Goal: Task Accomplishment & Management: Manage account settings

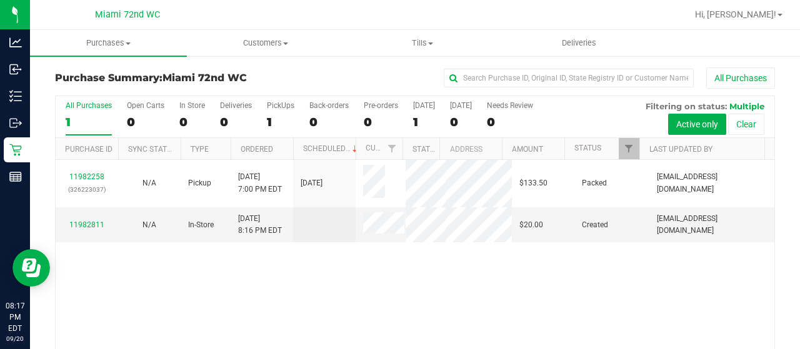
click at [379, 221] on span at bounding box center [383, 225] width 41 height 25
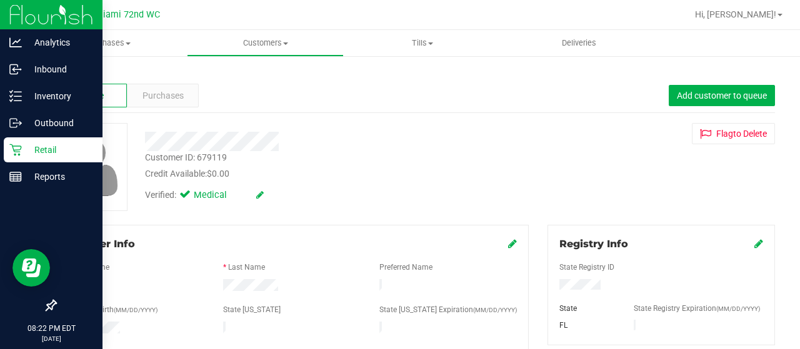
click at [35, 158] on div "Retail" at bounding box center [53, 150] width 99 height 25
click at [13, 154] on icon at bounding box center [15, 150] width 13 height 13
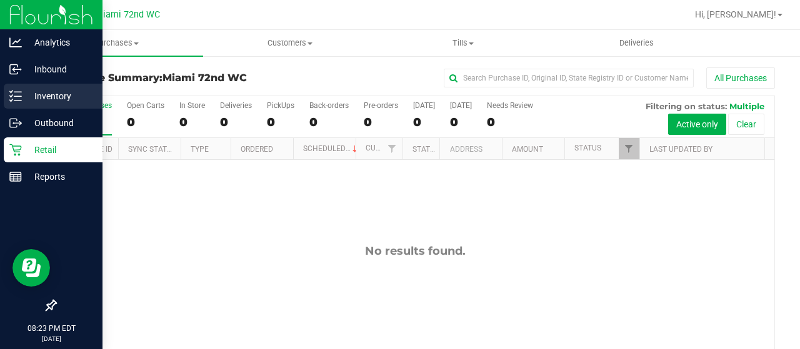
click at [29, 103] on p "Inventory" at bounding box center [59, 96] width 75 height 15
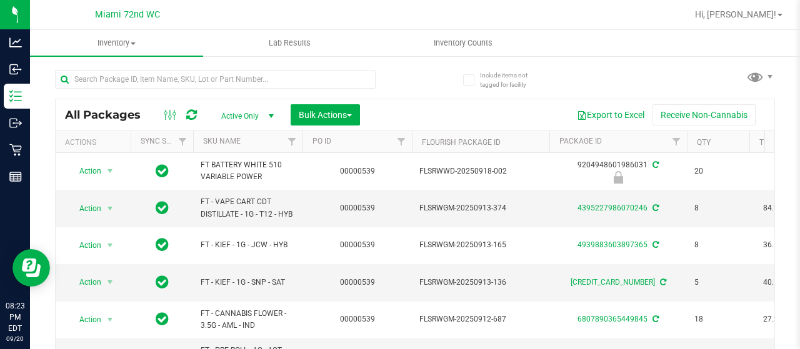
click at [268, 145] on th "SKU Name" at bounding box center [247, 142] width 109 height 22
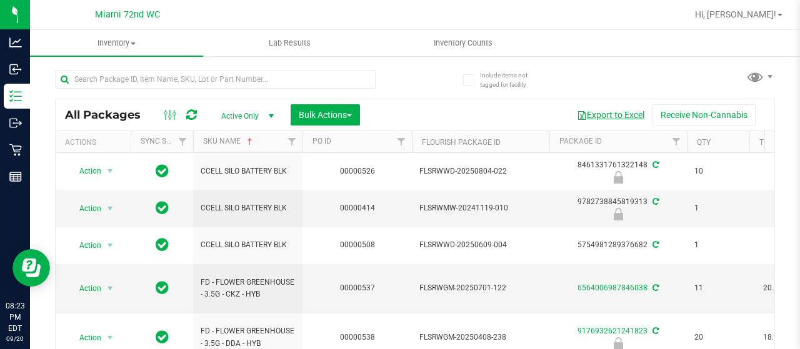
click at [616, 117] on button "Export to Excel" at bounding box center [611, 114] width 84 height 21
click at [408, 99] on div "All Packages Active Only Active Only Lab Samples Locked All External Internal B…" at bounding box center [415, 114] width 719 height 31
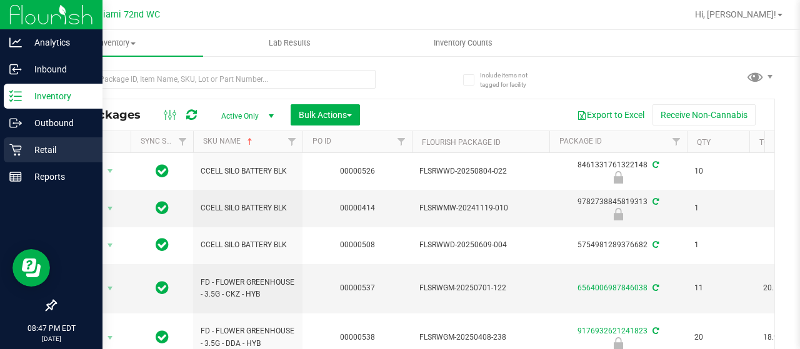
click at [18, 146] on icon at bounding box center [15, 150] width 13 height 13
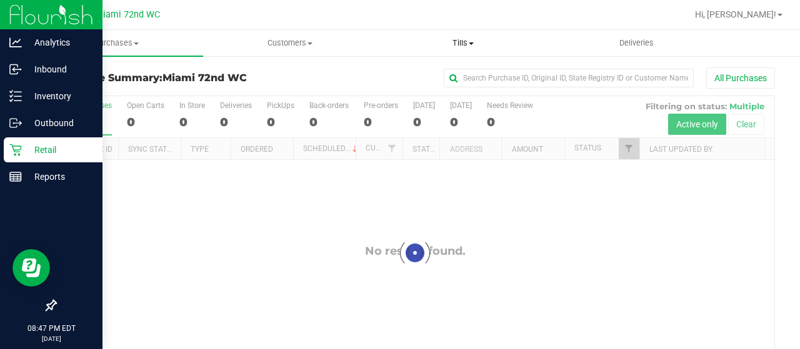
click at [461, 44] on span "Tills" at bounding box center [463, 43] width 172 height 11
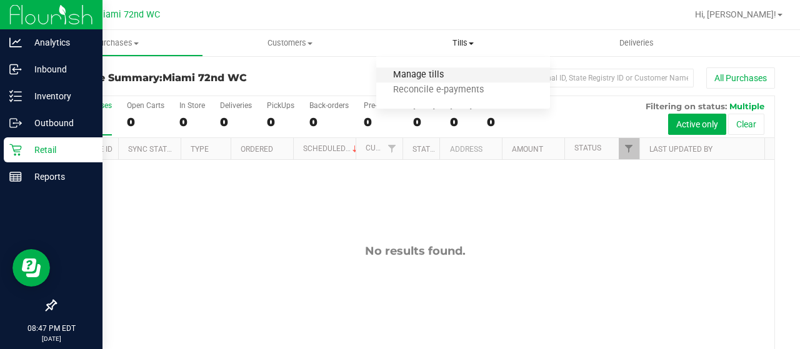
click at [420, 76] on span "Manage tills" at bounding box center [418, 75] width 84 height 11
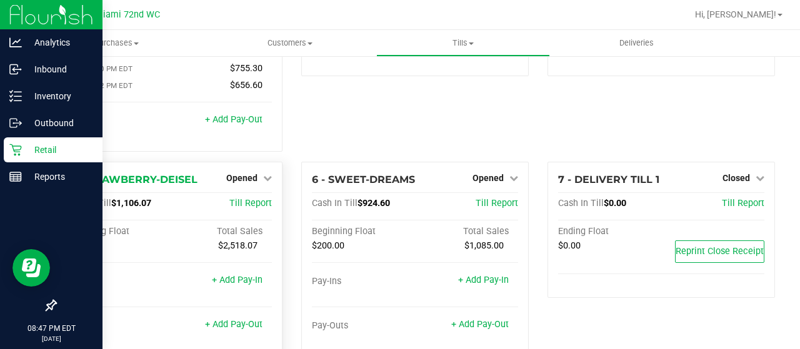
scroll to position [129, 0]
click at [250, 173] on span "Opened" at bounding box center [241, 178] width 31 height 10
click at [260, 196] on div "Close Till" at bounding box center [244, 204] width 93 height 16
click at [245, 198] on link "Close Till" at bounding box center [244, 203] width 34 height 10
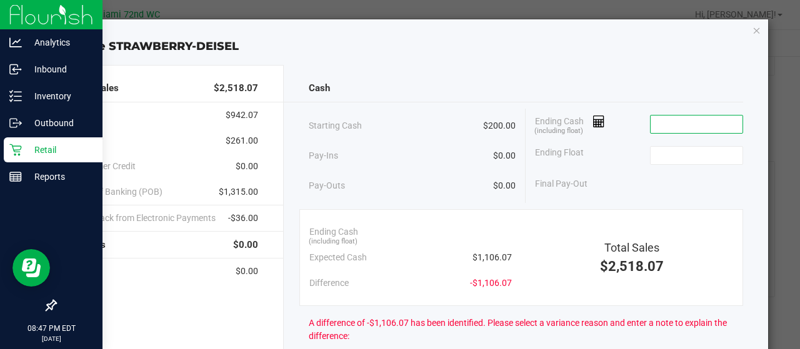
click at [655, 124] on input at bounding box center [697, 125] width 92 height 18
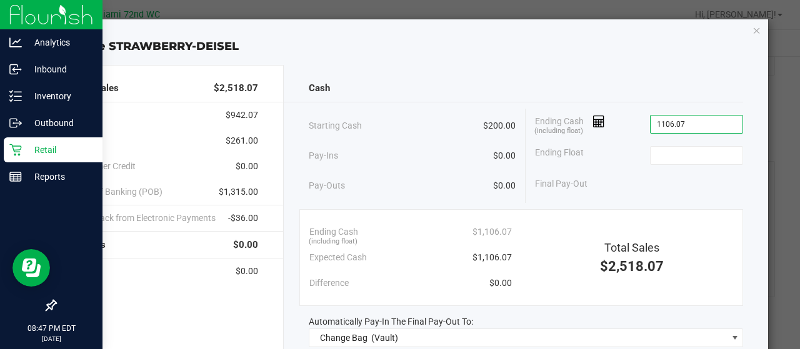
type input "$1,106.07"
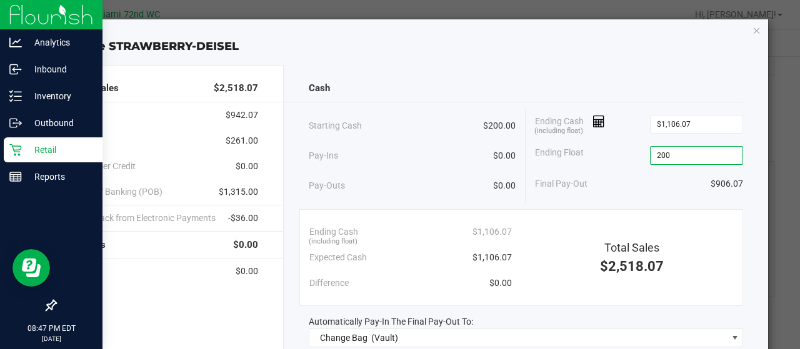
type input "$200.00"
click at [440, 155] on div "Pay-Ins $0.00" at bounding box center [413, 156] width 208 height 26
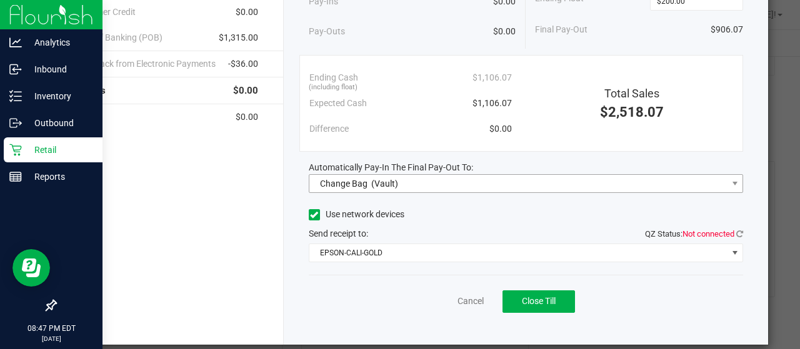
scroll to position [155, 0]
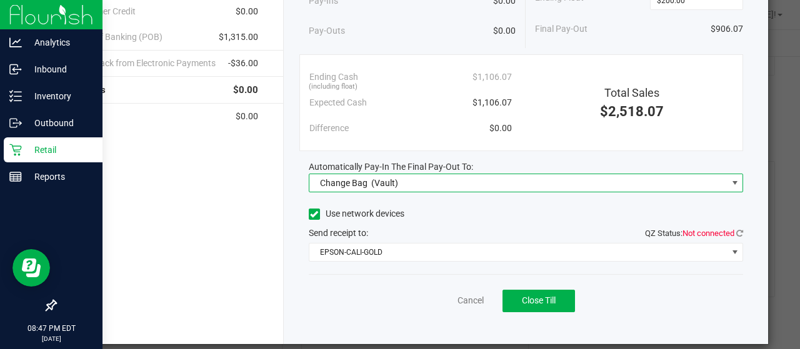
click at [440, 175] on span "Change Bag (Vault)" at bounding box center [518, 183] width 418 height 18
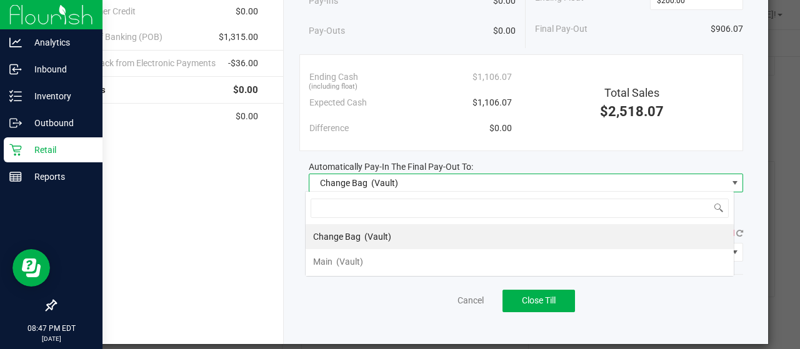
scroll to position [18, 429]
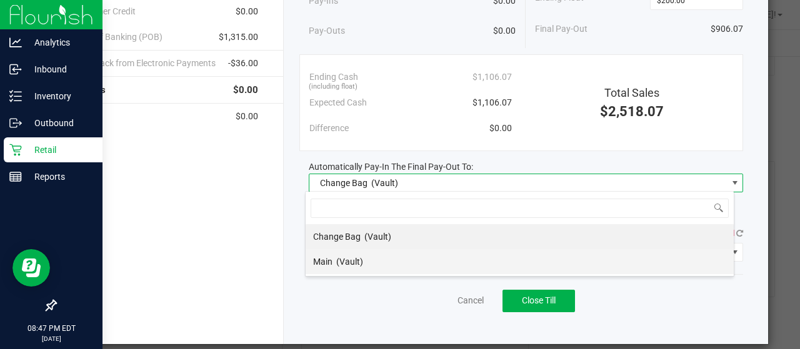
click at [381, 257] on li "Main (Vault)" at bounding box center [520, 261] width 428 height 25
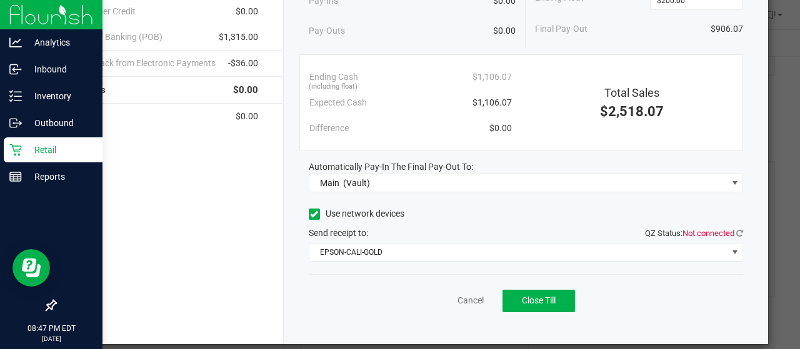
click at [258, 231] on div "Total Sales $2,518.07 Cash $942.07 CanPay $261.00 Customer Credit $0.00 Point o…" at bounding box center [162, 127] width 243 height 434
click at [736, 232] on icon at bounding box center [739, 233] width 7 height 8
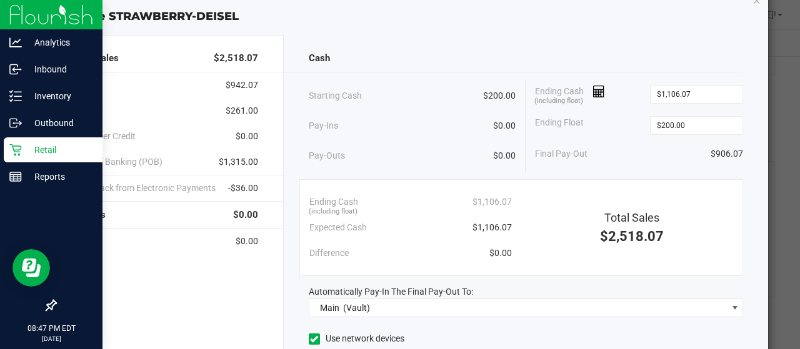
scroll to position [27, 0]
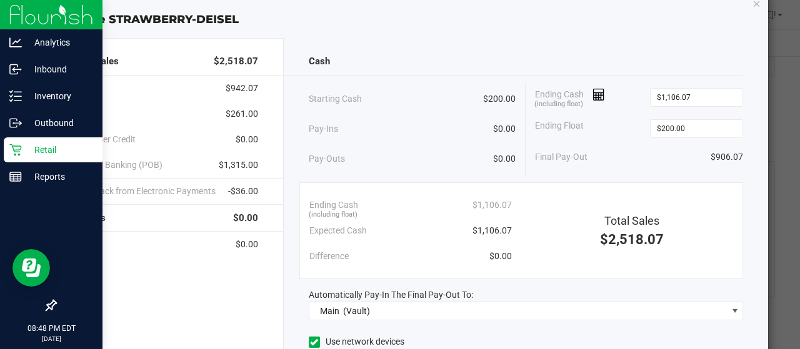
drag, startPoint x: 543, startPoint y: 107, endPoint x: 457, endPoint y: 64, distance: 95.6
click at [457, 64] on div "Cash" at bounding box center [526, 61] width 435 height 27
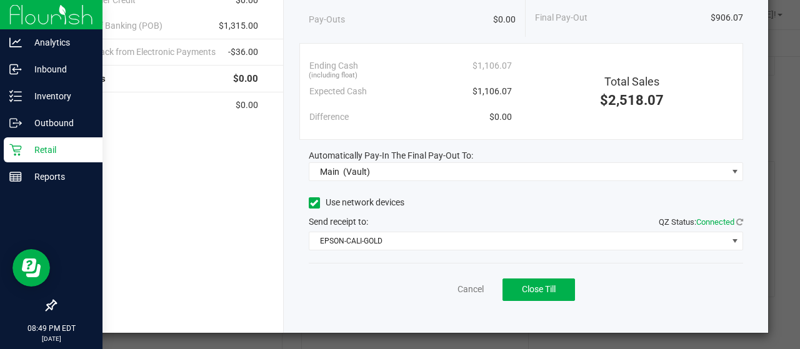
scroll to position [0, 0]
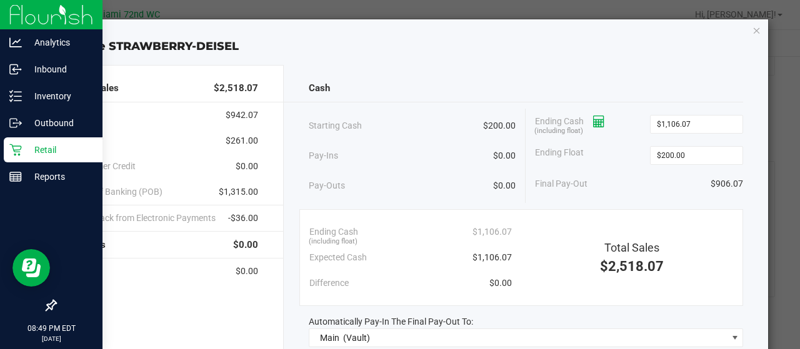
click at [596, 118] on icon at bounding box center [599, 122] width 12 height 9
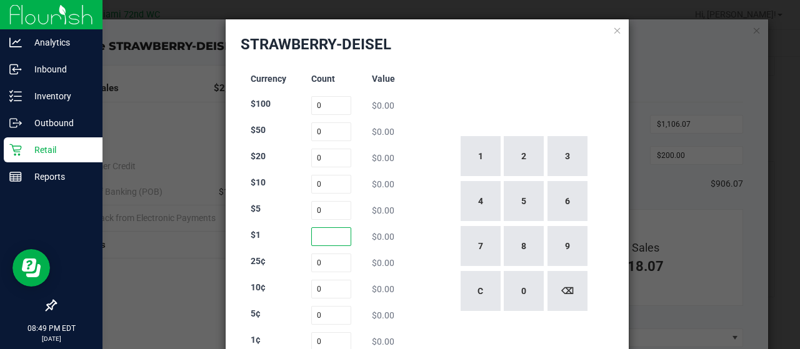
click at [319, 234] on input at bounding box center [331, 237] width 41 height 19
type input "187"
type input "29"
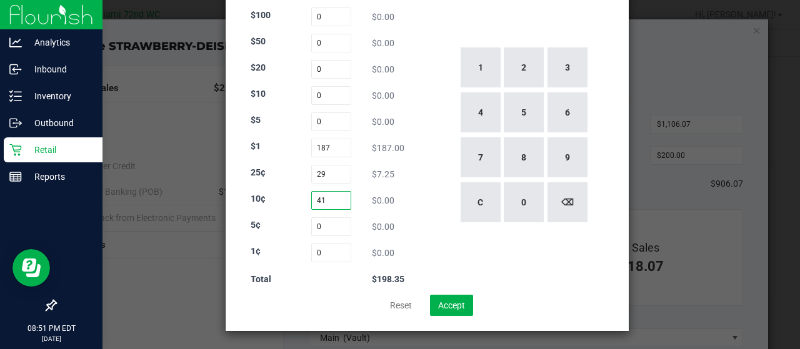
type input "41"
type input "27"
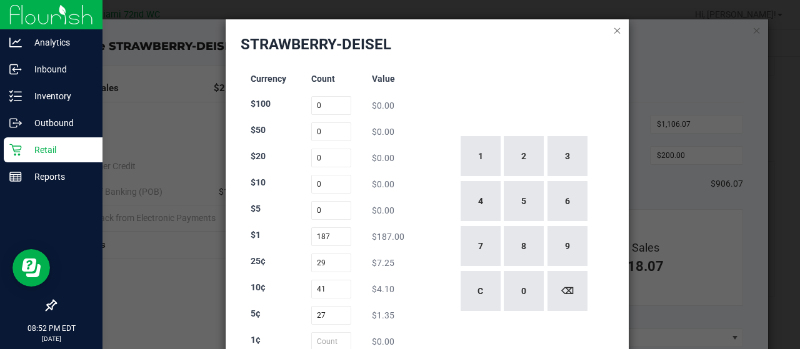
type input "0"
click at [613, 29] on icon at bounding box center [617, 30] width 9 height 15
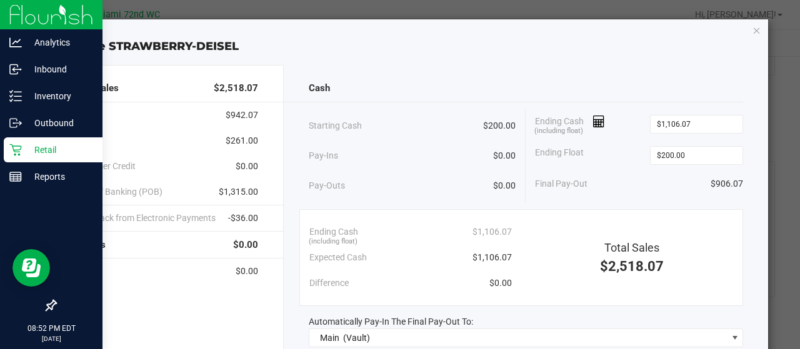
scroll to position [166, 0]
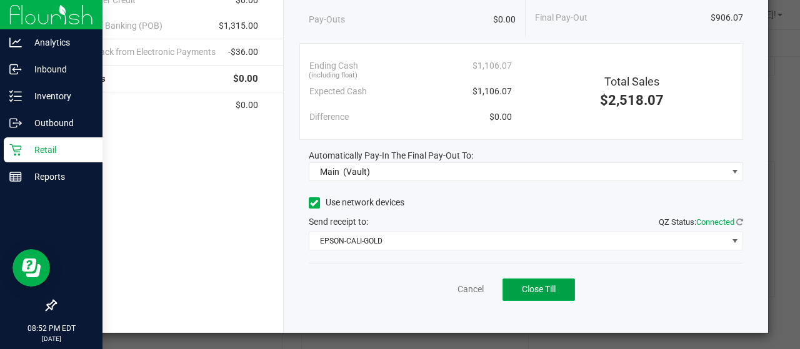
click at [538, 295] on button "Close Till" at bounding box center [539, 290] width 73 height 23
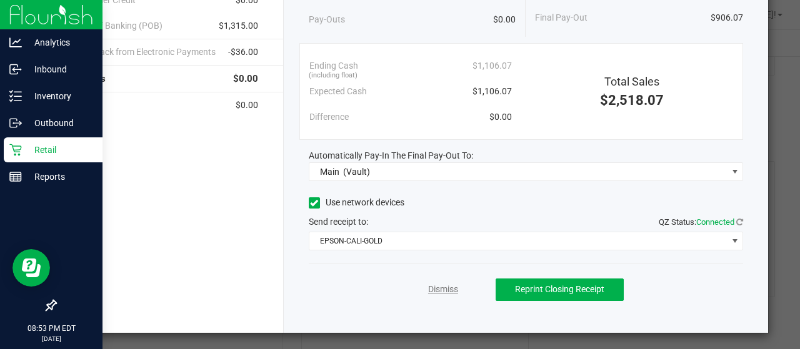
click at [436, 289] on link "Dismiss" at bounding box center [443, 289] width 30 height 13
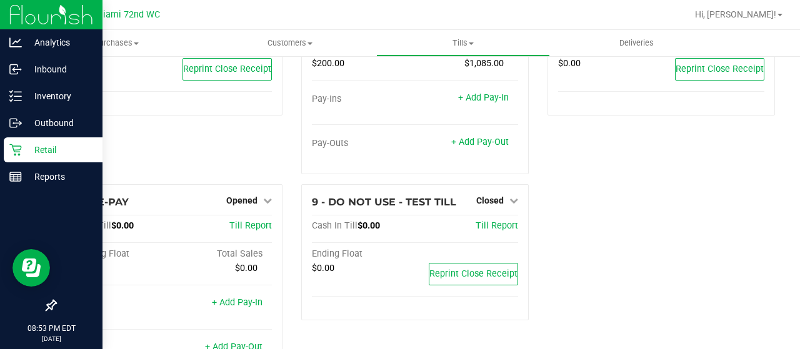
scroll to position [312, 0]
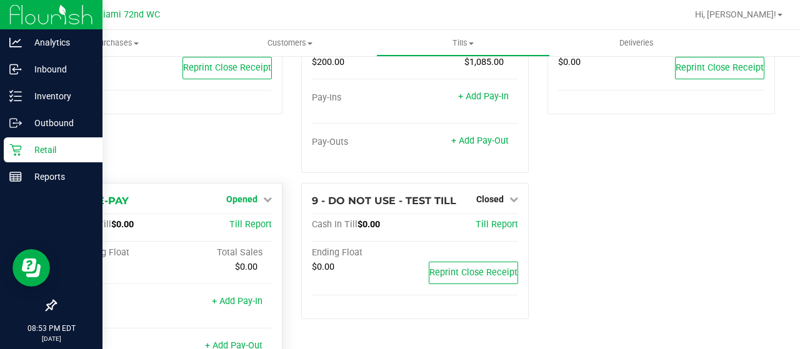
click at [245, 194] on span "Opened" at bounding box center [241, 199] width 31 height 10
click at [234, 220] on link "Close Till" at bounding box center [244, 225] width 34 height 10
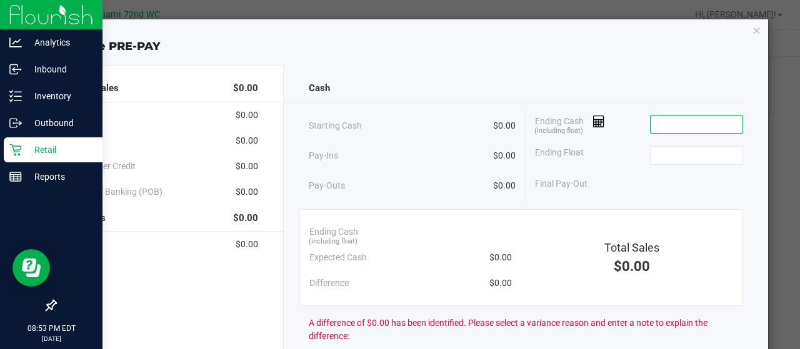
click at [688, 124] on input at bounding box center [697, 125] width 92 height 18
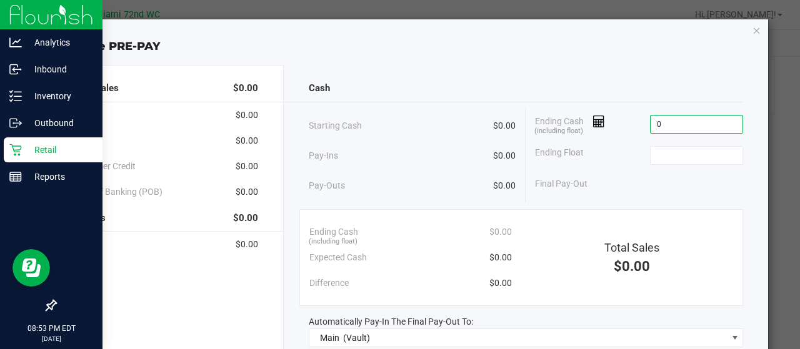
type input "$0.00"
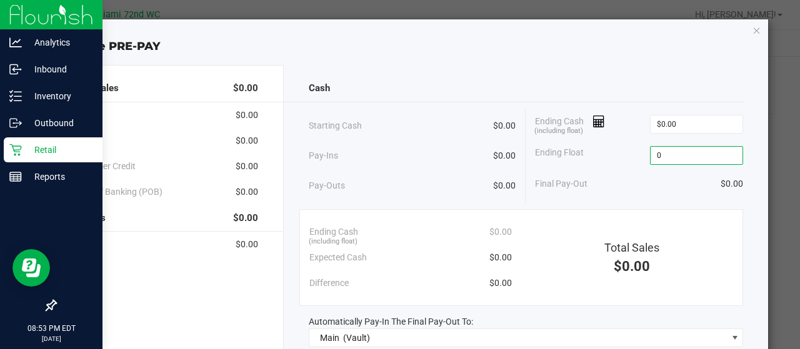
type input "$0.00"
click at [474, 132] on div "Starting Cash $0.00" at bounding box center [413, 126] width 208 height 34
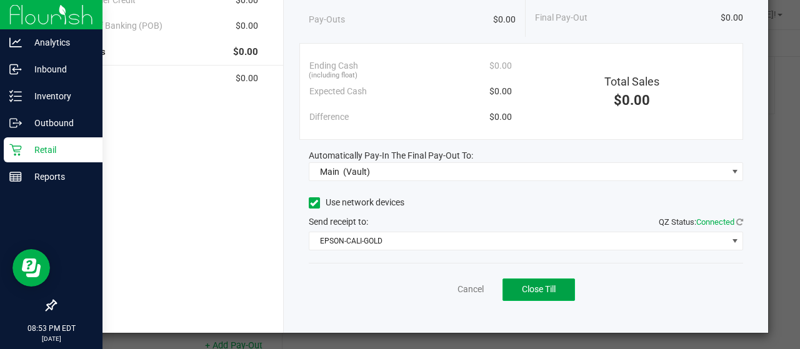
click at [523, 284] on span "Close Till" at bounding box center [539, 289] width 34 height 10
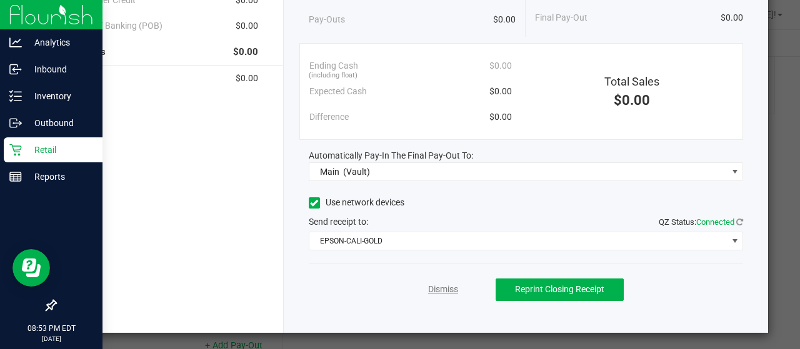
click at [437, 286] on link "Dismiss" at bounding box center [443, 289] width 30 height 13
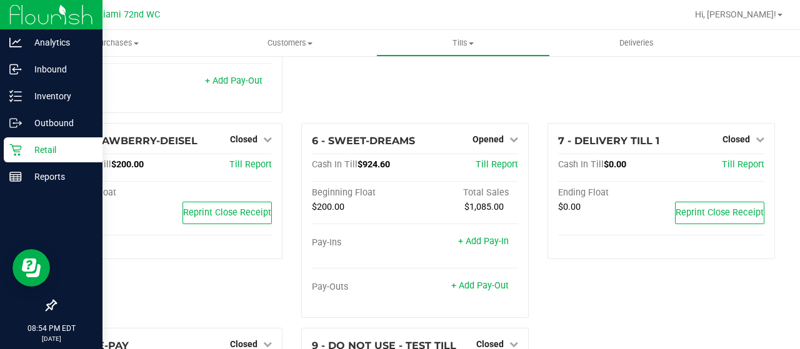
scroll to position [169, 0]
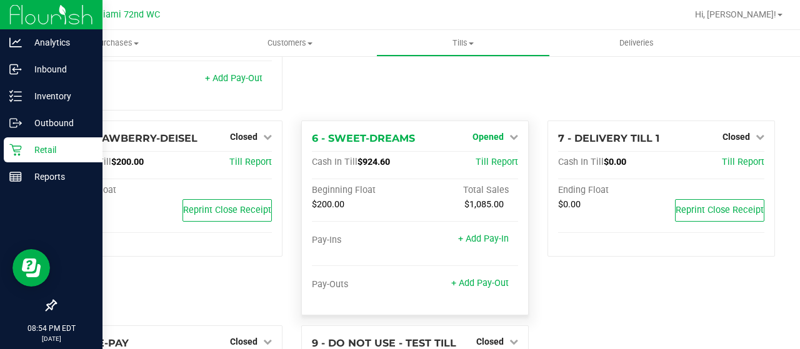
click at [509, 133] on icon at bounding box center [513, 137] width 9 height 9
click at [491, 158] on link "Close Till" at bounding box center [490, 163] width 34 height 10
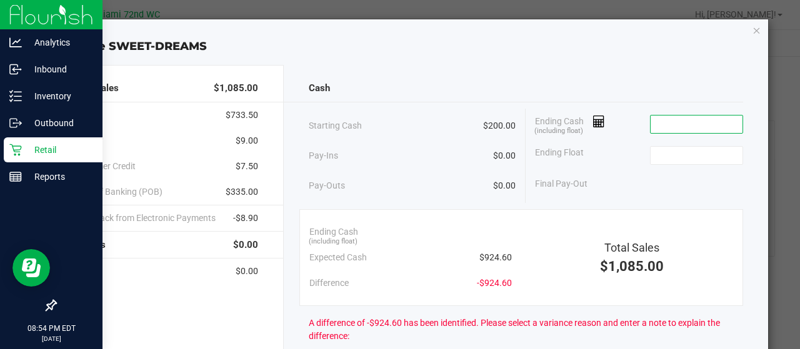
click at [710, 123] on input at bounding box center [697, 125] width 92 height 18
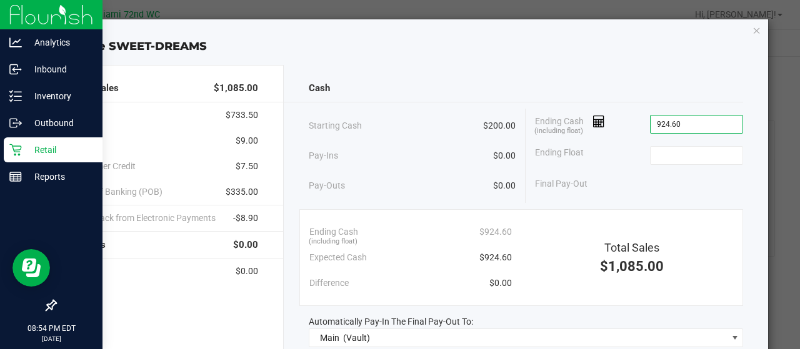
type input "$924.60"
type input "$200.00"
click at [456, 76] on div "Cash" at bounding box center [526, 88] width 435 height 27
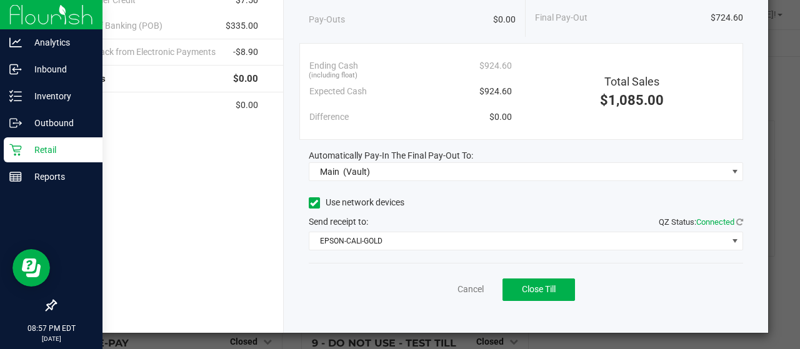
scroll to position [0, 0]
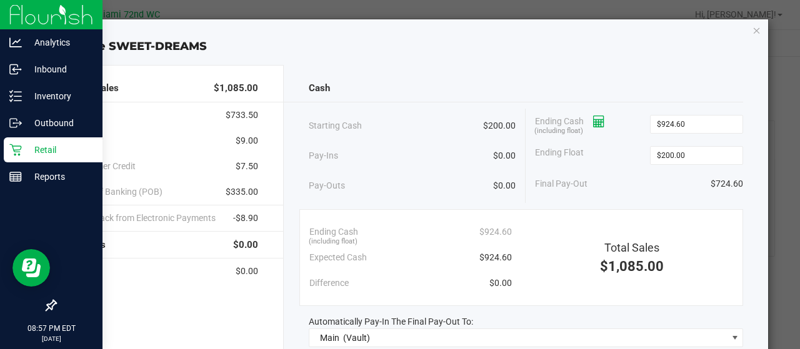
click at [595, 123] on icon at bounding box center [599, 122] width 12 height 9
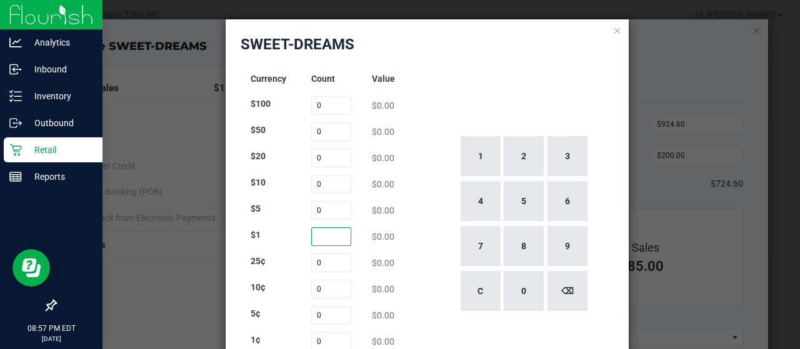
click at [318, 243] on input at bounding box center [331, 237] width 41 height 19
type input "196"
type input "13"
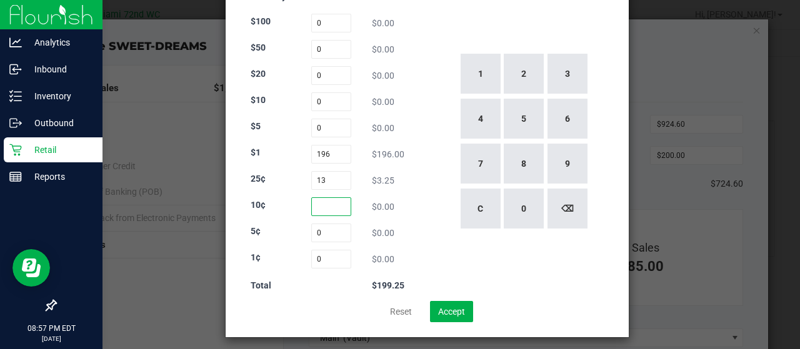
scroll to position [89, 0]
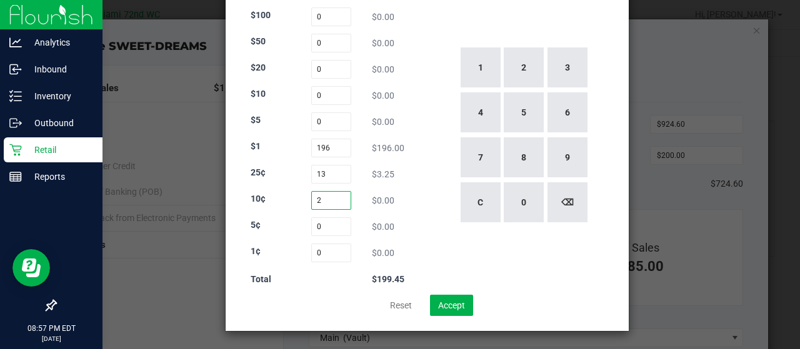
type input "2"
type input "6"
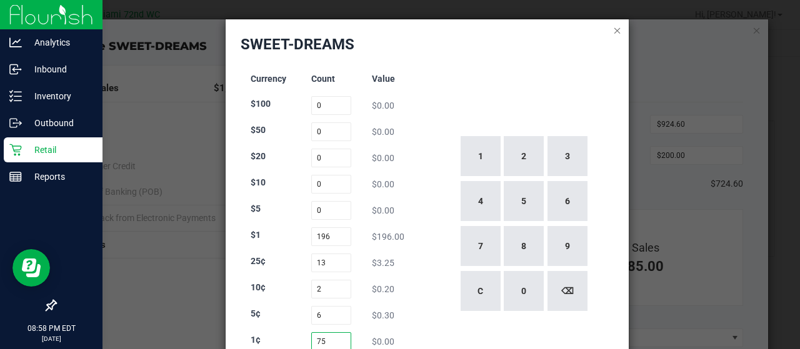
type input "75"
click at [613, 29] on icon at bounding box center [617, 30] width 9 height 15
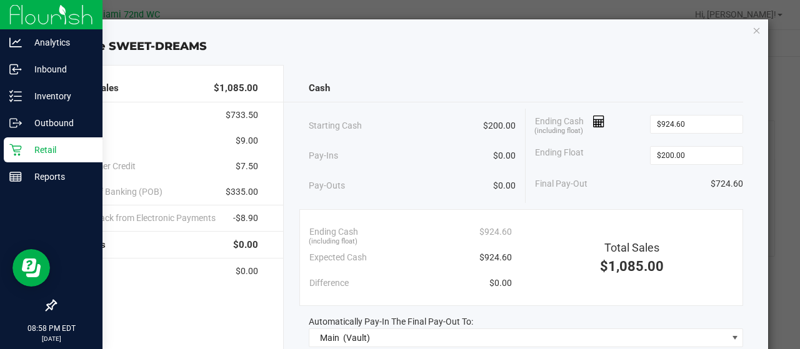
scroll to position [166, 0]
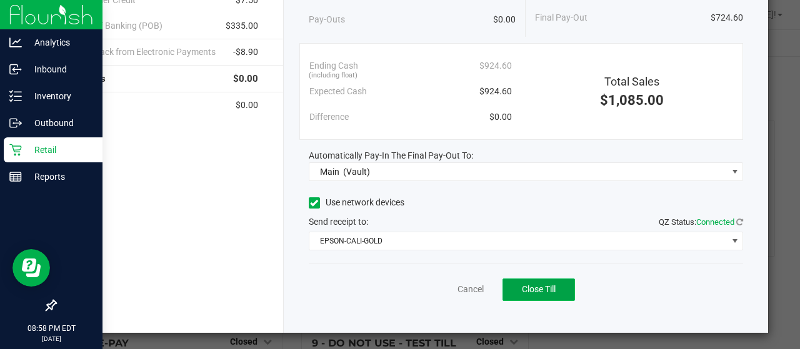
click at [527, 279] on button "Close Till" at bounding box center [539, 290] width 73 height 23
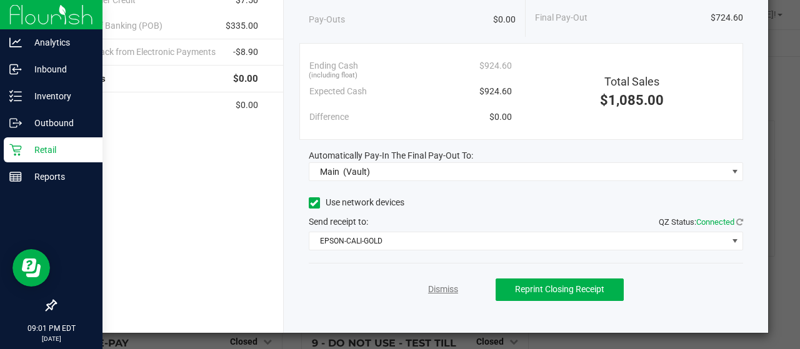
click at [448, 290] on link "Dismiss" at bounding box center [443, 289] width 30 height 13
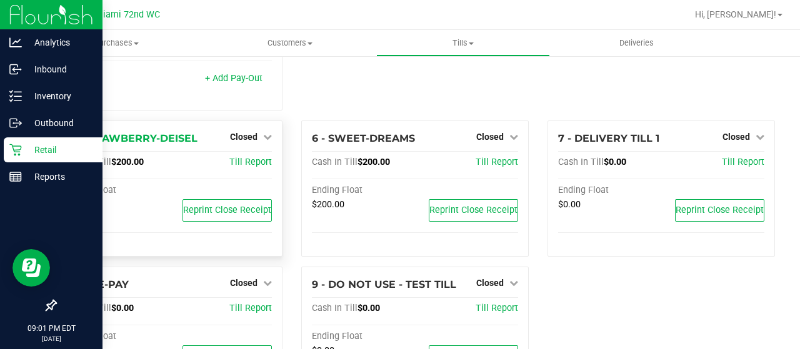
scroll to position [0, 0]
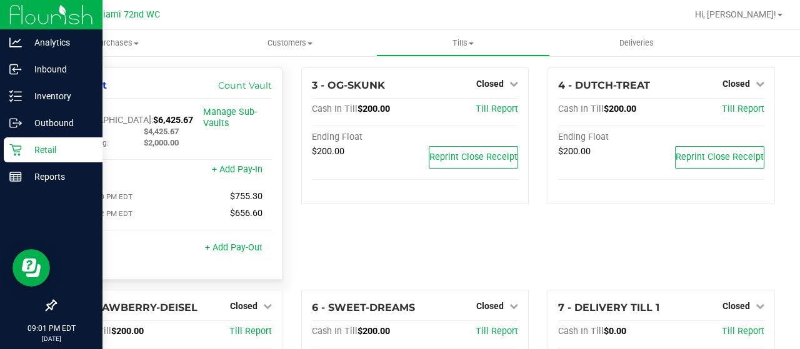
click at [153, 115] on span "$6,425.67" at bounding box center [173, 120] width 40 height 11
copy span "6,425.67"
click at [18, 173] on rect at bounding box center [15, 177] width 11 height 9
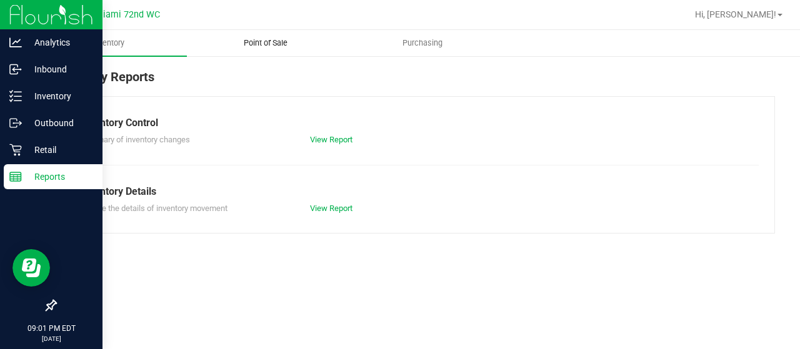
click at [268, 49] on uib-tab-heading "Point of Sale" at bounding box center [266, 43] width 156 height 25
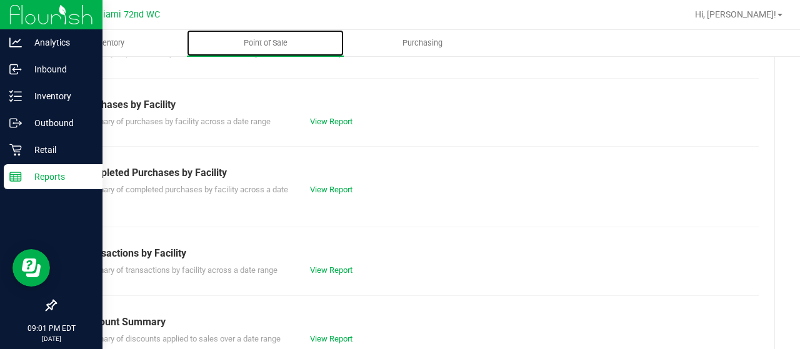
scroll to position [225, 0]
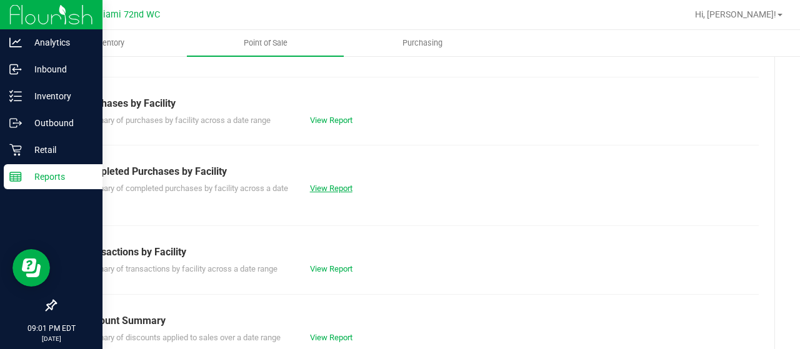
click at [336, 192] on link "View Report" at bounding box center [331, 188] width 43 height 9
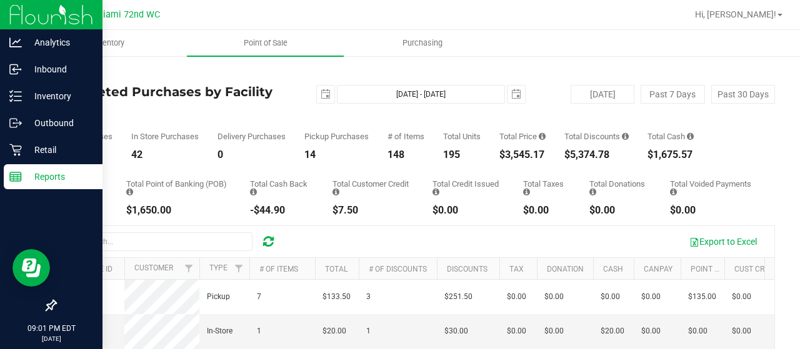
click at [591, 155] on div "$5,374.78" at bounding box center [597, 155] width 64 height 10
copy div "5,374.78"
click at [278, 39] on span "Point of Sale" at bounding box center [266, 43] width 78 height 11
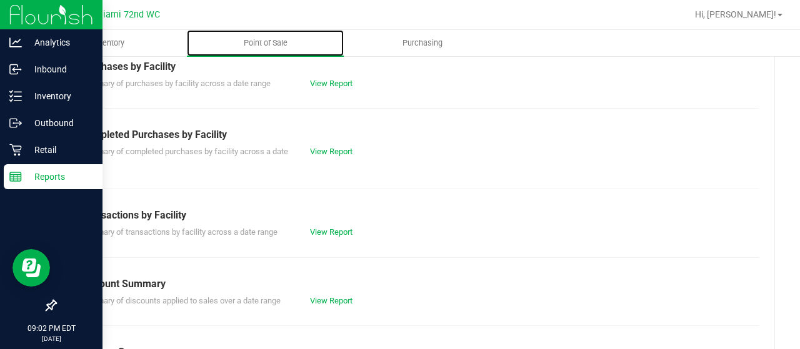
scroll to position [263, 0]
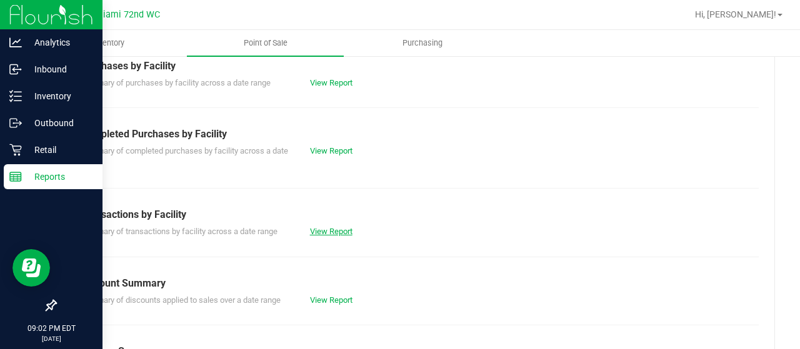
click at [330, 232] on link "View Report" at bounding box center [331, 231] width 43 height 9
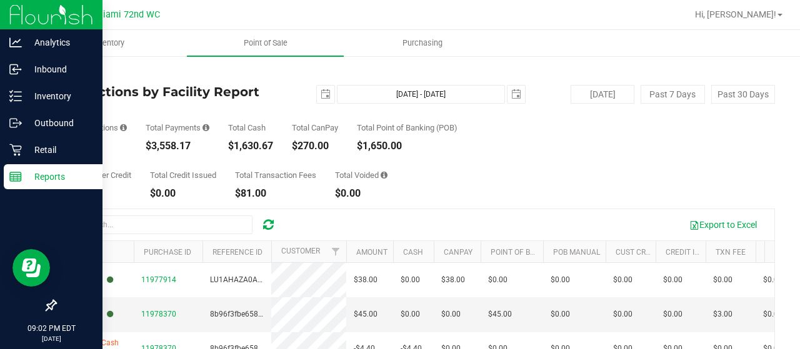
click at [179, 149] on div "$3,558.17" at bounding box center [178, 146] width 64 height 10
copy div "3,558.17"
click at [324, 94] on span "select" at bounding box center [326, 94] width 10 height 10
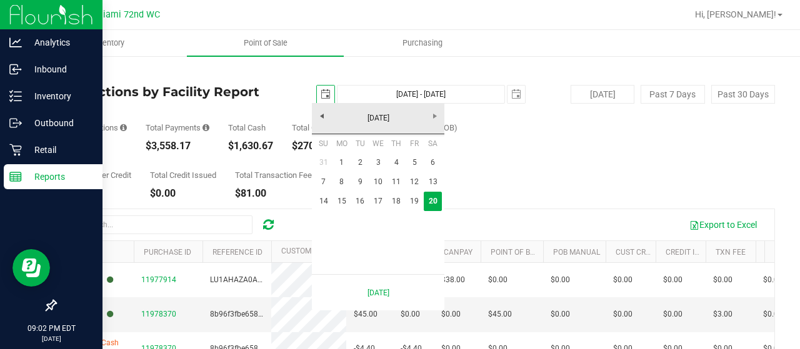
scroll to position [0, 31]
click at [344, 197] on link "15" at bounding box center [342, 201] width 18 height 19
type input "[DATE]"
type input "[DATE] - [DATE]"
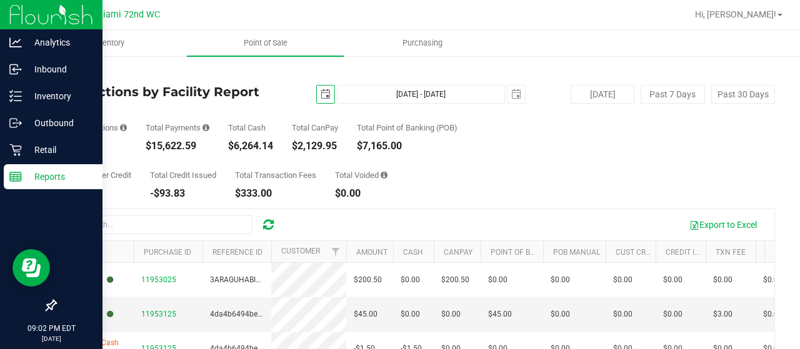
click at [171, 151] on div "$15,622.59" at bounding box center [178, 146] width 64 height 10
copy div "15,622.59"
click at [323, 96] on span "select" at bounding box center [326, 94] width 10 height 10
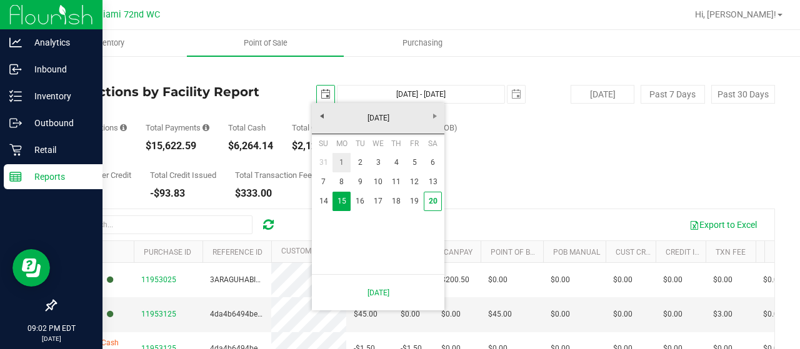
click at [344, 162] on link "1" at bounding box center [342, 162] width 18 height 19
type input "[DATE]"
type input "[DATE] - [DATE]"
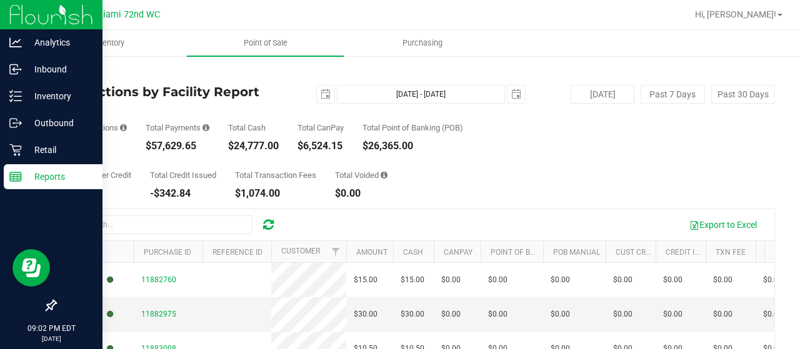
click at [174, 148] on div "$57,629.65" at bounding box center [178, 146] width 64 height 10
copy div "57,629.65"
click at [64, 153] on p "Retail" at bounding box center [59, 150] width 75 height 15
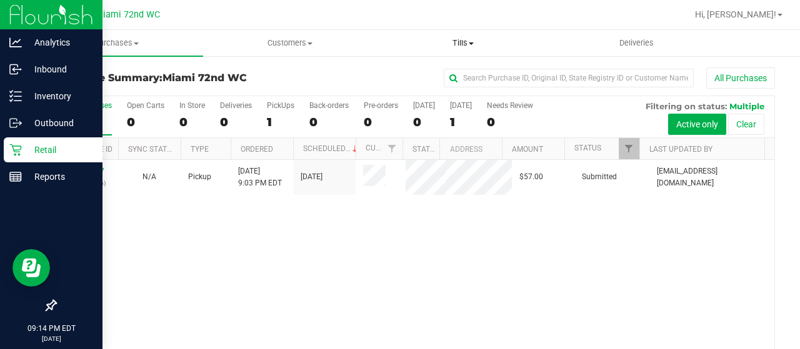
click at [470, 48] on span "Tills" at bounding box center [463, 43] width 172 height 11
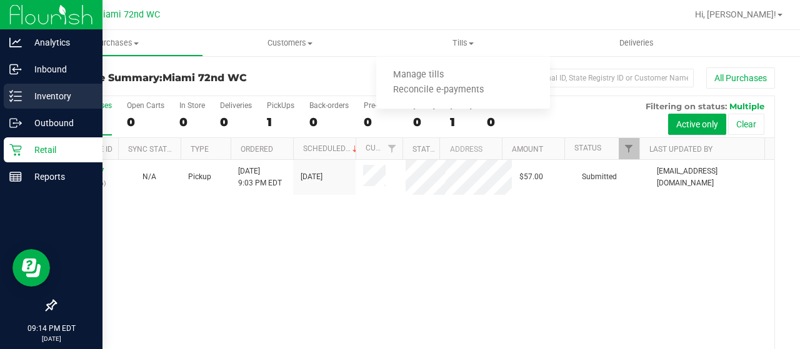
click at [71, 97] on p "Inventory" at bounding box center [59, 96] width 75 height 15
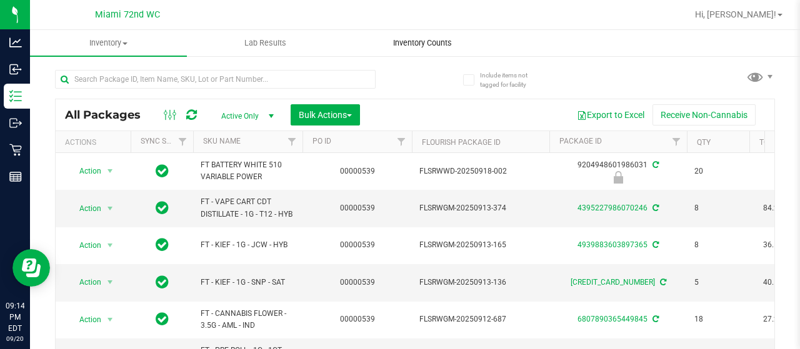
click at [438, 45] on span "Inventory Counts" at bounding box center [422, 43] width 93 height 11
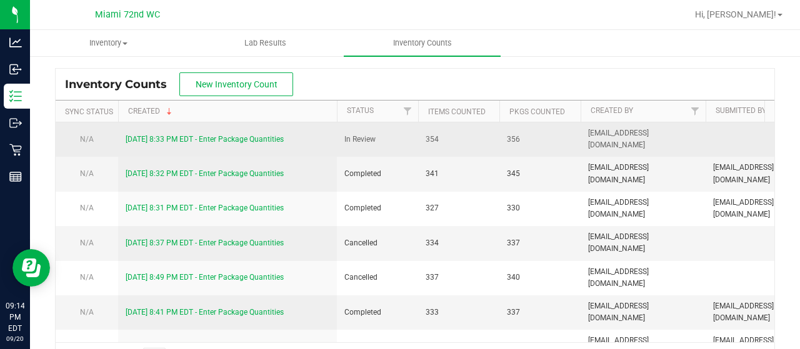
click at [251, 135] on link "[DATE] 8:33 PM EDT - Enter Package Quantities" at bounding box center [205, 139] width 158 height 9
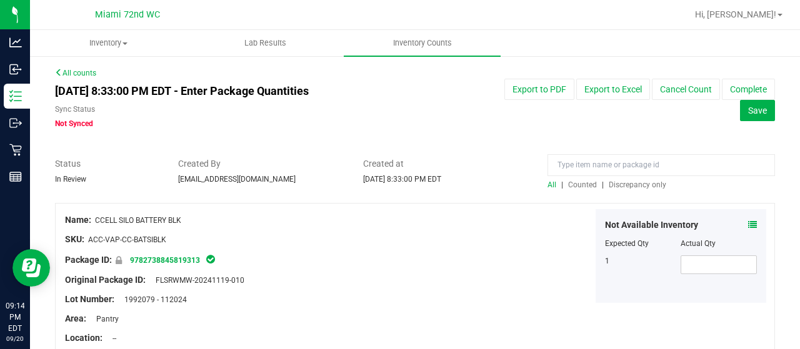
click at [625, 184] on span "Discrepancy only" at bounding box center [638, 185] width 58 height 9
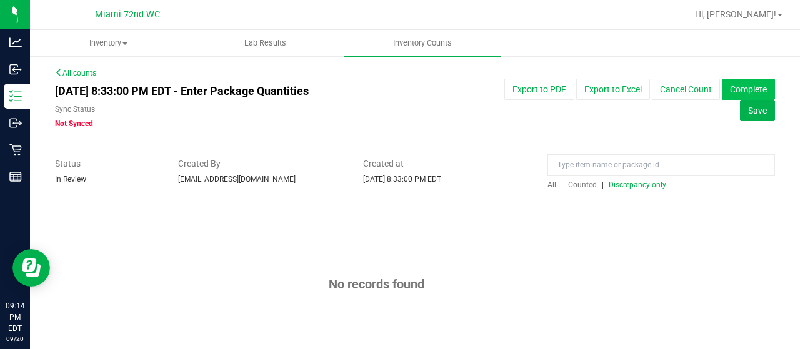
click at [741, 93] on button "Complete" at bounding box center [748, 89] width 53 height 21
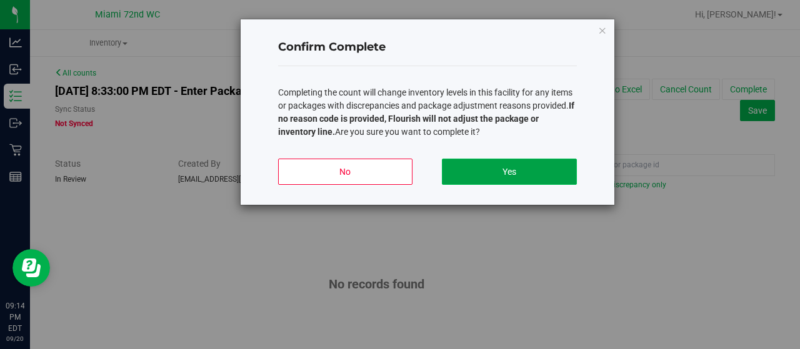
click at [542, 164] on button "Yes" at bounding box center [509, 172] width 134 height 26
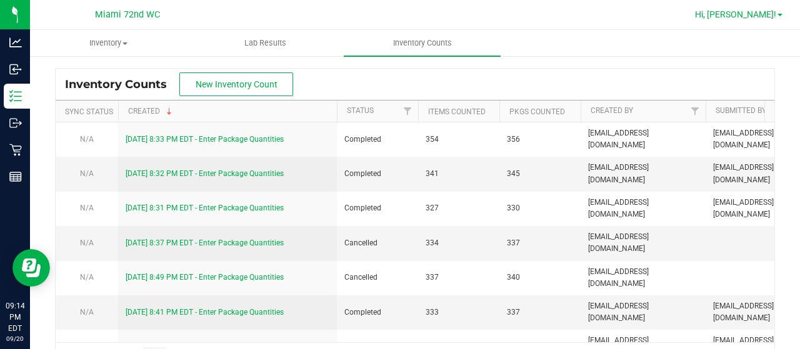
click at [772, 18] on span "Hi, [PERSON_NAME]!" at bounding box center [735, 14] width 81 height 10
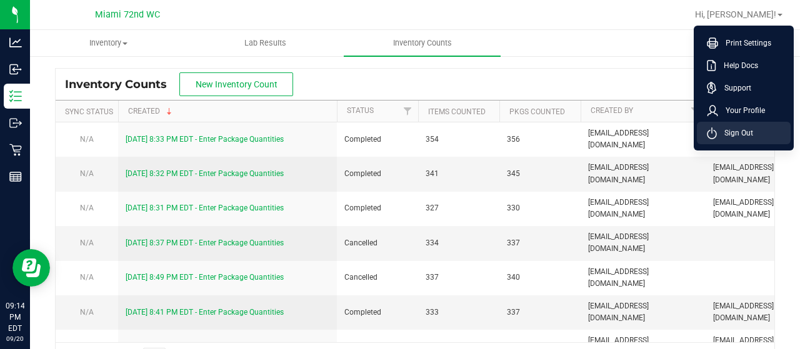
click at [751, 136] on span "Sign Out" at bounding box center [735, 133] width 36 height 13
